Goal: Transaction & Acquisition: Purchase product/service

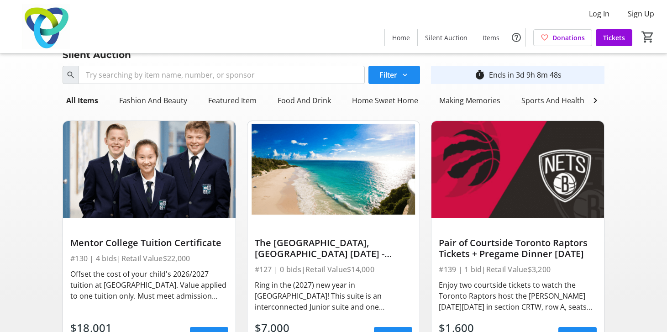
scroll to position [18, 0]
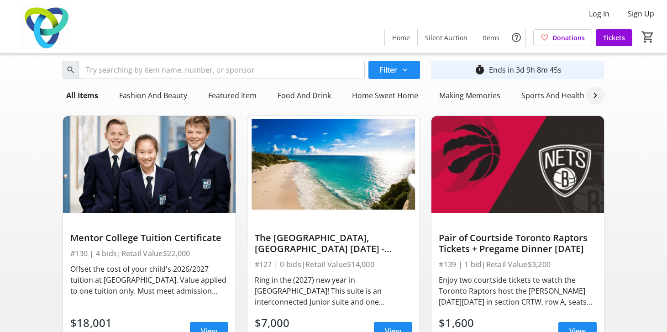
click at [599, 96] on mat-icon at bounding box center [595, 95] width 11 height 11
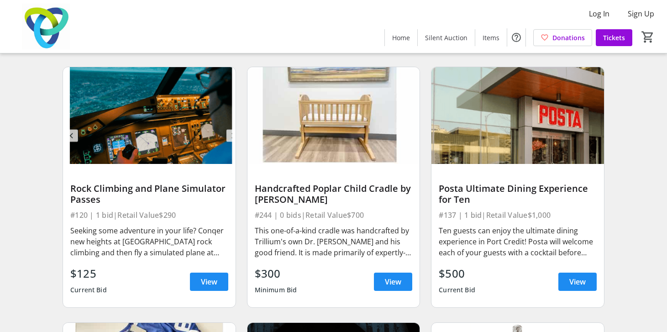
scroll to position [5191, 0]
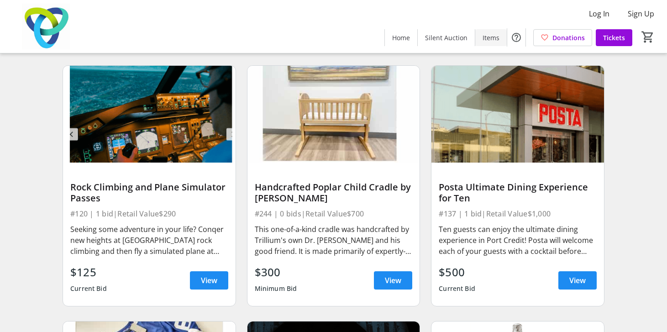
click at [495, 39] on span "Items" at bounding box center [491, 38] width 17 height 10
